Goal: Find specific page/section: Find specific page/section

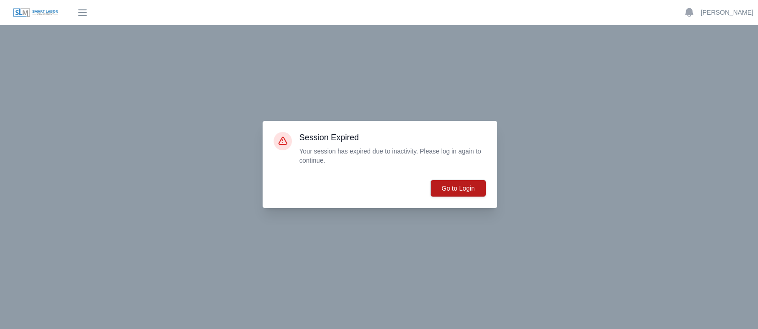
scroll to position [61, 0]
click at [467, 194] on button "Go to Login" at bounding box center [458, 188] width 56 height 17
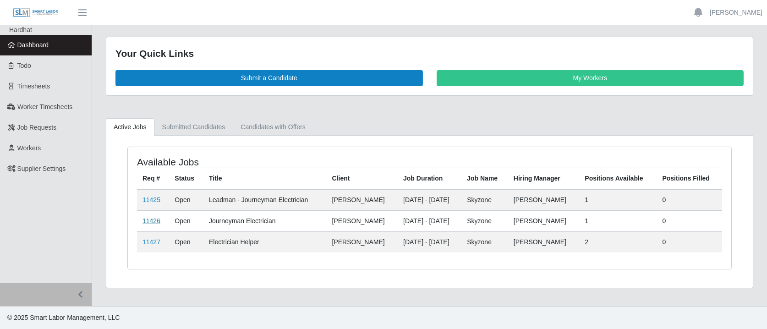
click at [150, 217] on link "11426" at bounding box center [152, 220] width 18 height 7
